Goal: Information Seeking & Learning: Learn about a topic

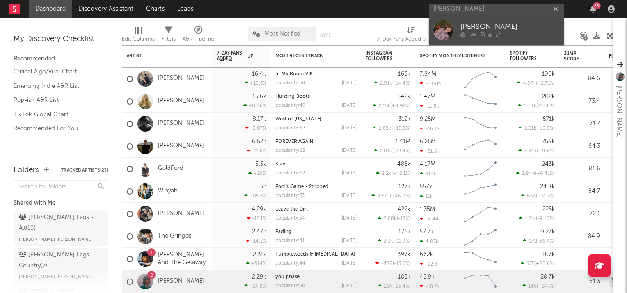
type input "[PERSON_NAME]"
click at [469, 36] on icon at bounding box center [472, 34] width 7 height 5
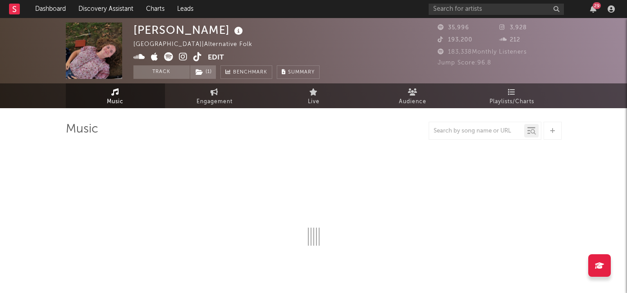
select select "1w"
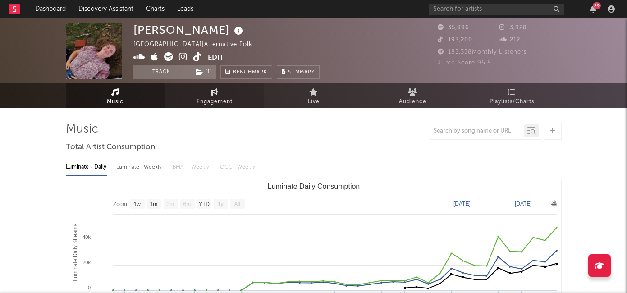
click at [227, 99] on span "Engagement" at bounding box center [214, 101] width 36 height 11
select select "1w"
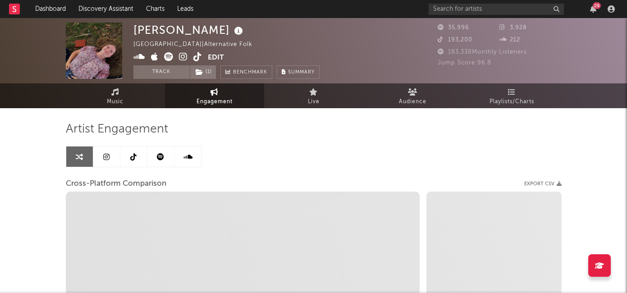
click at [164, 159] on icon at bounding box center [160, 156] width 7 height 7
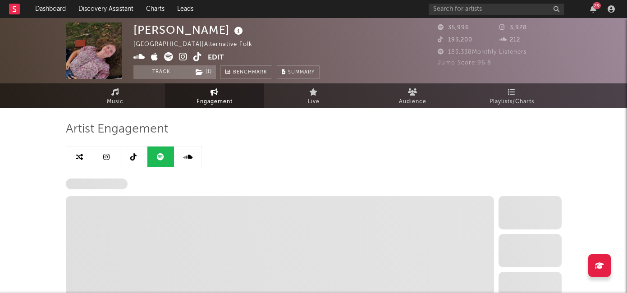
select select "6m"
select select "1w"
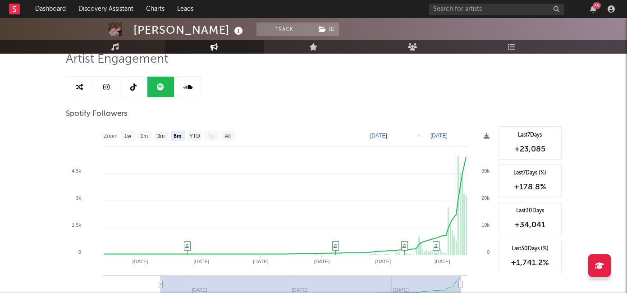
scroll to position [91, 0]
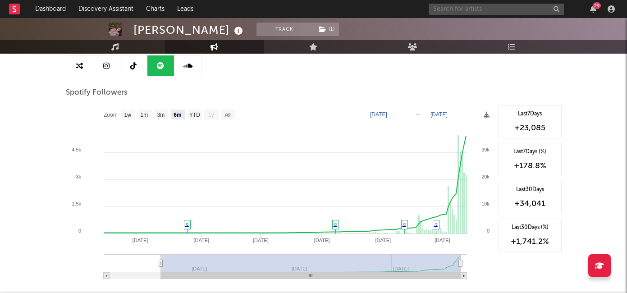
click at [465, 4] on input "text" at bounding box center [495, 9] width 135 height 11
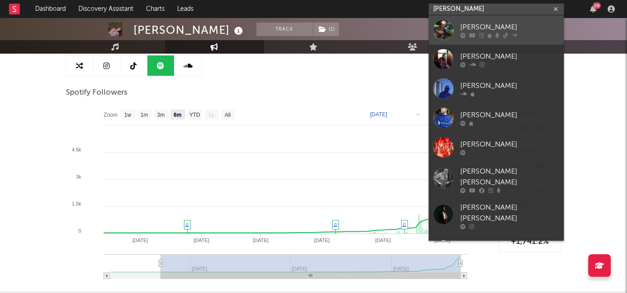
type input "[PERSON_NAME]"
click at [493, 26] on div "[PERSON_NAME]" at bounding box center [509, 27] width 99 height 11
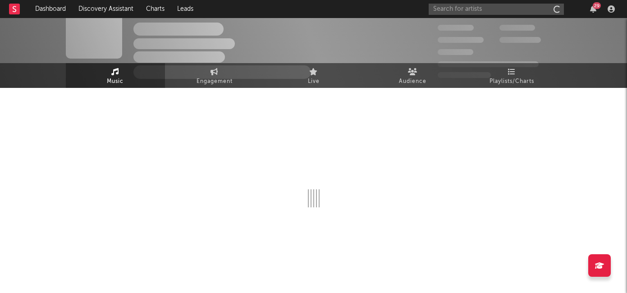
scroll to position [20, 0]
select select "6m"
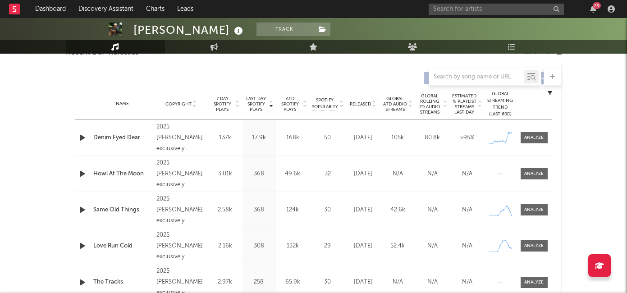
scroll to position [355, 0]
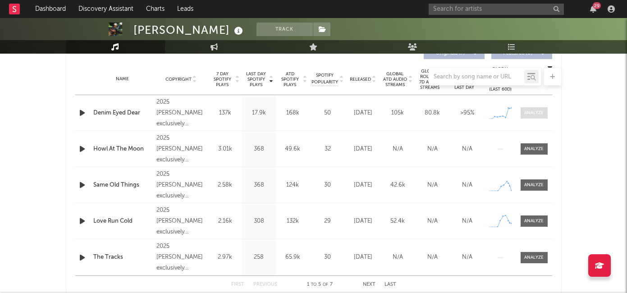
click at [526, 114] on div at bounding box center [533, 112] width 19 height 7
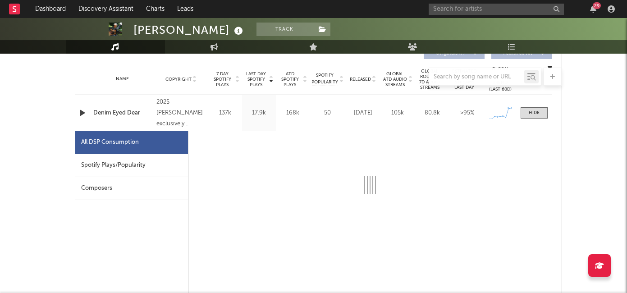
select select "1w"
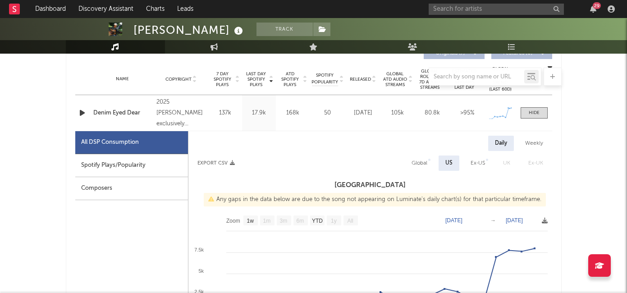
click at [147, 167] on div "Spotify Plays/Popularity" at bounding box center [131, 165] width 113 height 23
select select "1w"
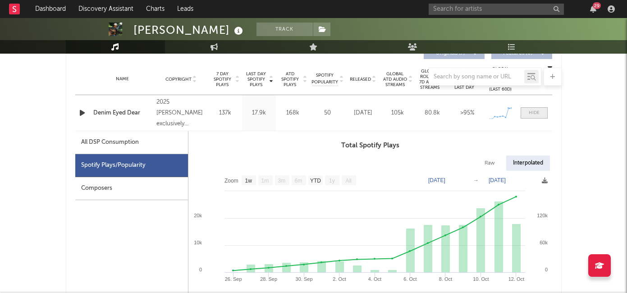
click at [531, 113] on div at bounding box center [534, 112] width 11 height 7
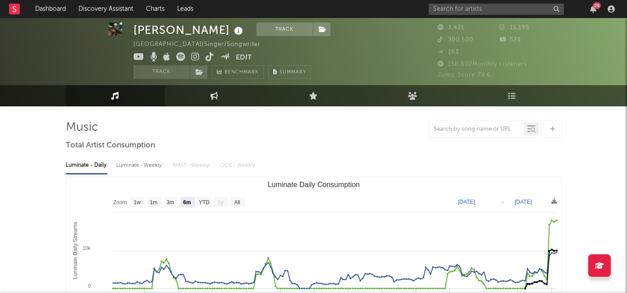
scroll to position [0, 0]
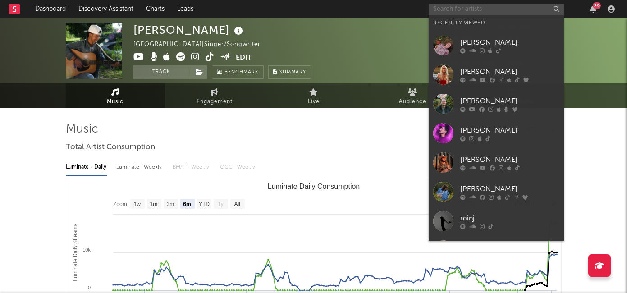
click at [455, 14] on input "text" at bounding box center [495, 9] width 135 height 11
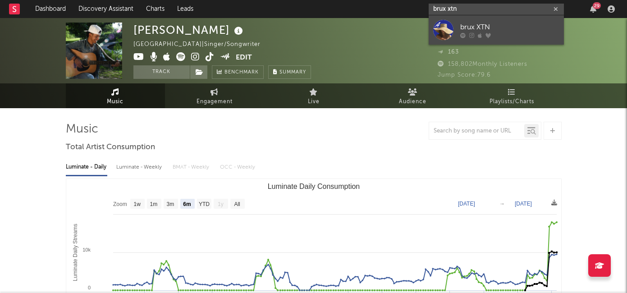
type input "brux xtn"
click at [469, 31] on div "brux XTN" at bounding box center [509, 27] width 99 height 11
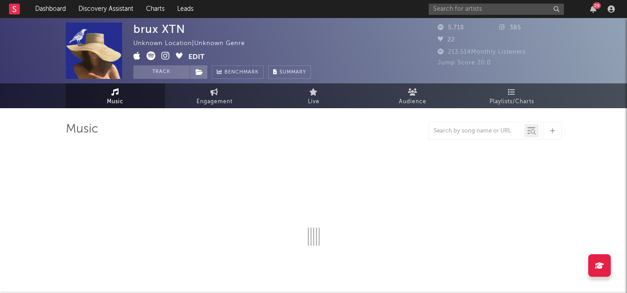
select select "1w"
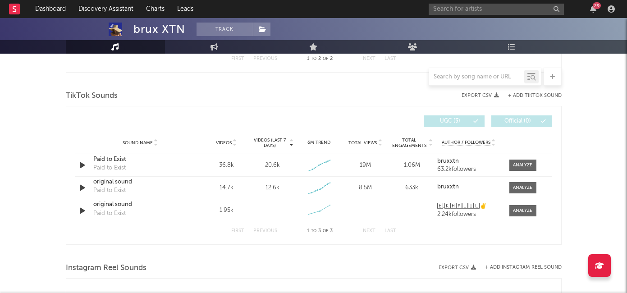
scroll to position [511, 0]
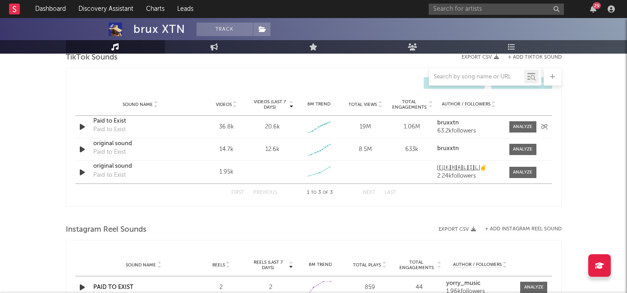
click at [84, 126] on icon "button" at bounding box center [81, 126] width 9 height 11
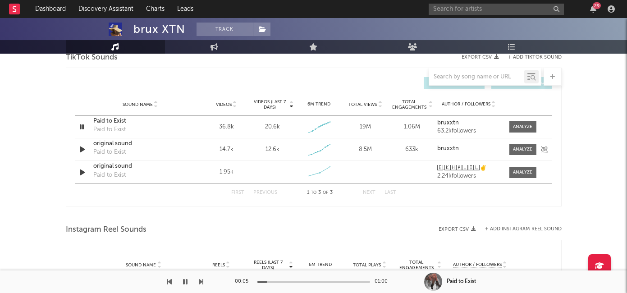
click at [80, 144] on icon "button" at bounding box center [81, 149] width 9 height 11
click at [81, 165] on div "Sound Name original sound Paid to Exist Videos 1.95k Videos (last 7 days) Weekl…" at bounding box center [313, 172] width 477 height 23
click at [81, 173] on icon "button" at bounding box center [81, 172] width 9 height 11
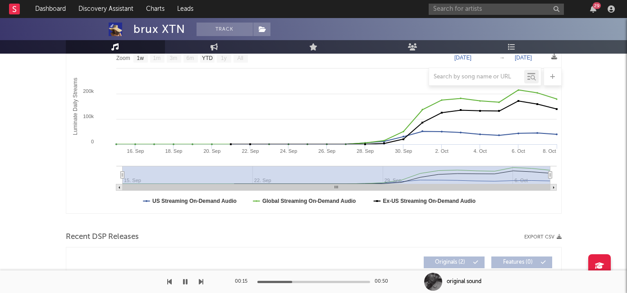
scroll to position [0, 0]
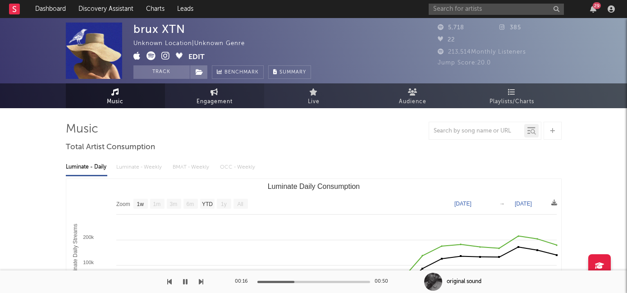
click at [223, 100] on span "Engagement" at bounding box center [214, 101] width 36 height 11
select select "1w"
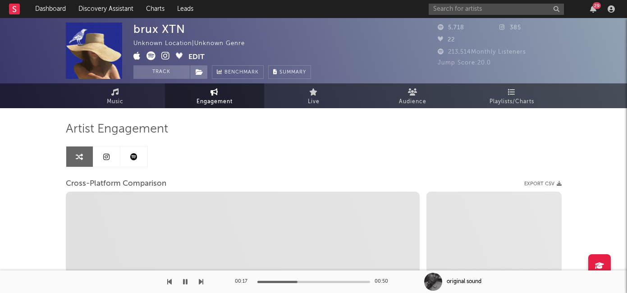
select select "1m"
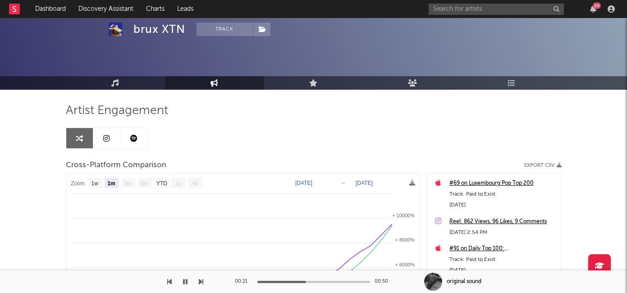
scroll to position [5, 0]
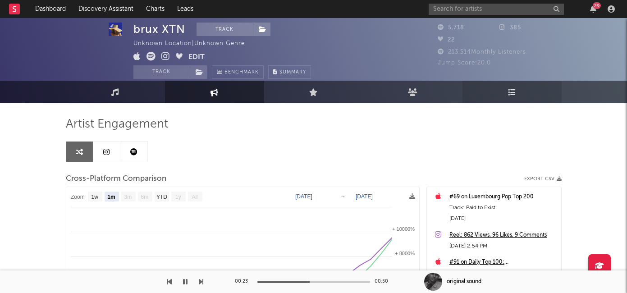
click at [511, 94] on icon at bounding box center [512, 92] width 8 height 8
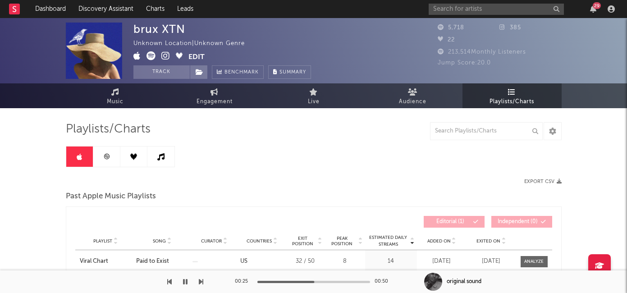
click at [105, 159] on icon at bounding box center [106, 156] width 7 height 7
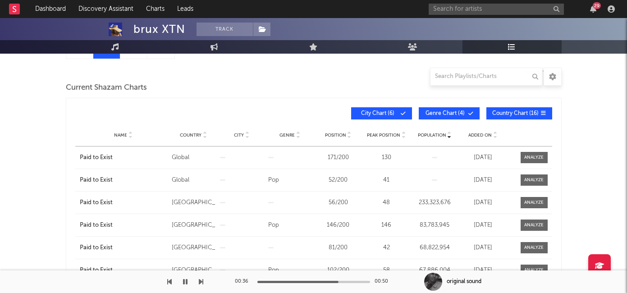
scroll to position [99, 0]
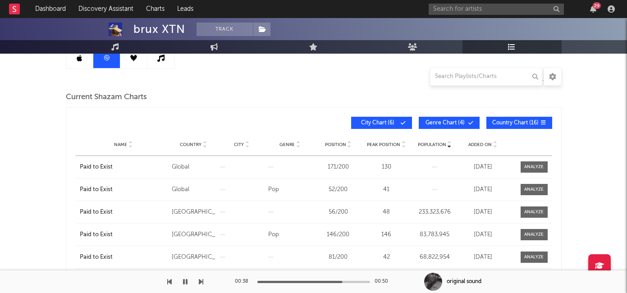
click at [451, 123] on span "Genre Chart ( 4 )" at bounding box center [444, 122] width 41 height 5
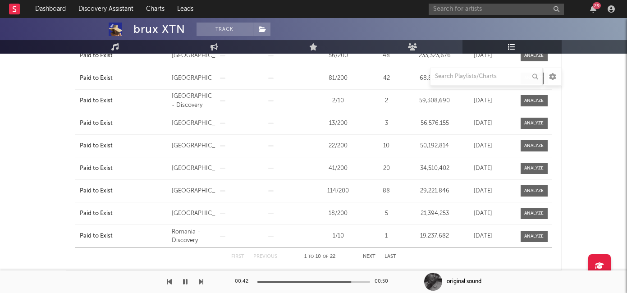
scroll to position [239, 0]
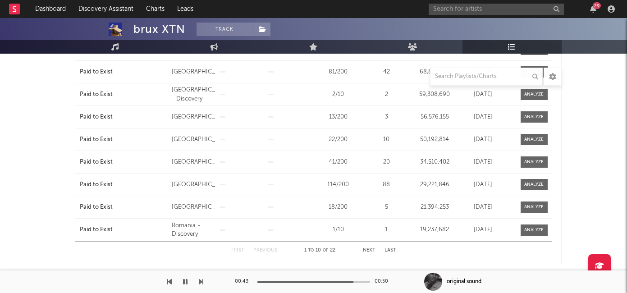
click at [369, 250] on button "Next" at bounding box center [369, 250] width 13 height 5
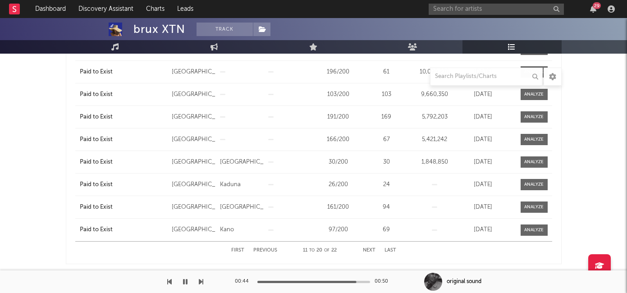
click at [239, 251] on button "First" at bounding box center [237, 250] width 13 height 5
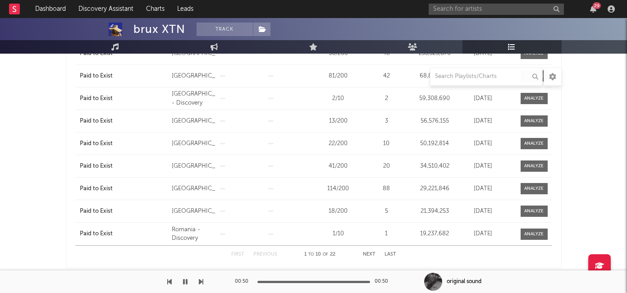
scroll to position [223, 0]
